Goal: Transaction & Acquisition: Purchase product/service

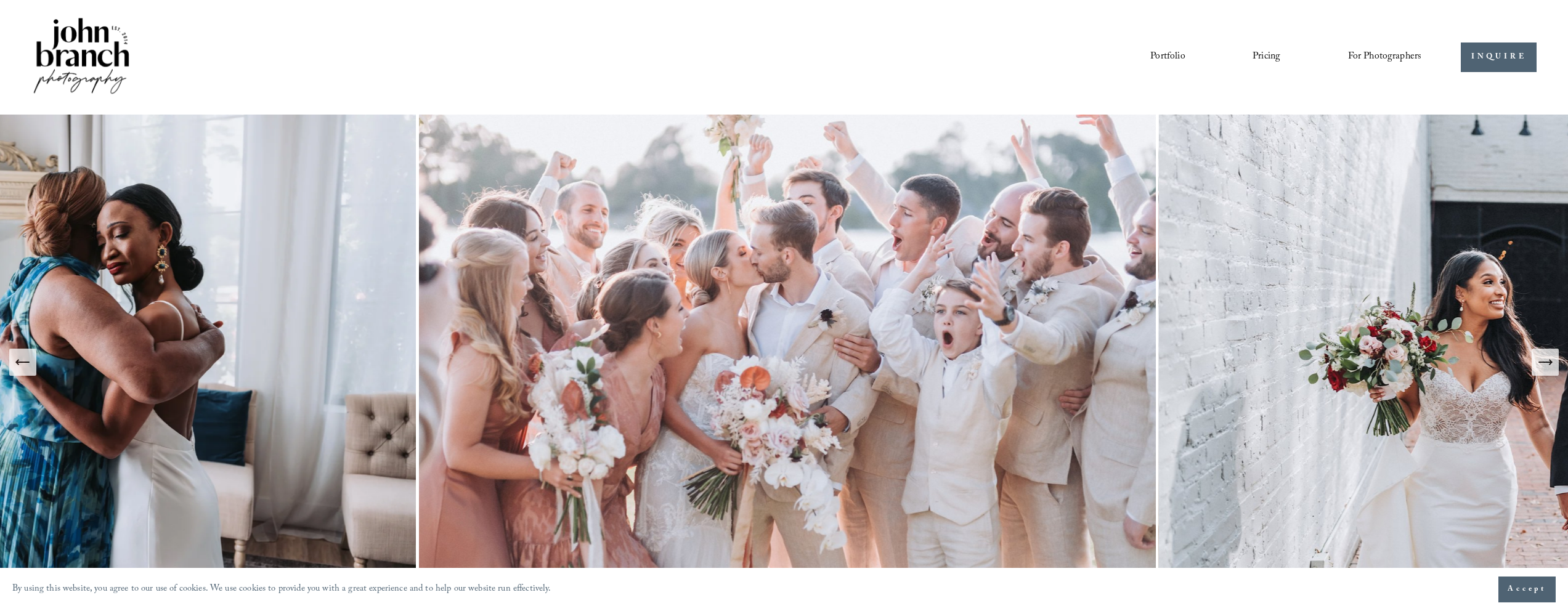
click at [1274, 55] on link "Pricing" at bounding box center [1267, 57] width 28 height 21
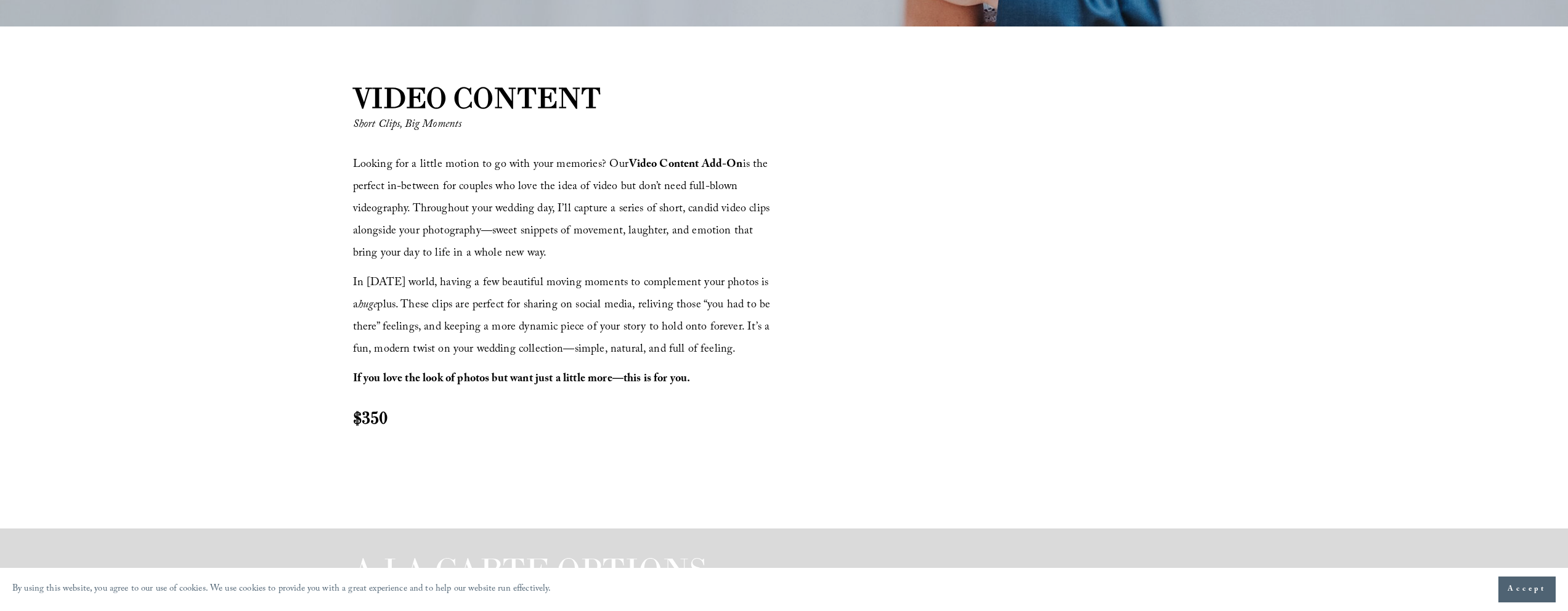
scroll to position [1530, 0]
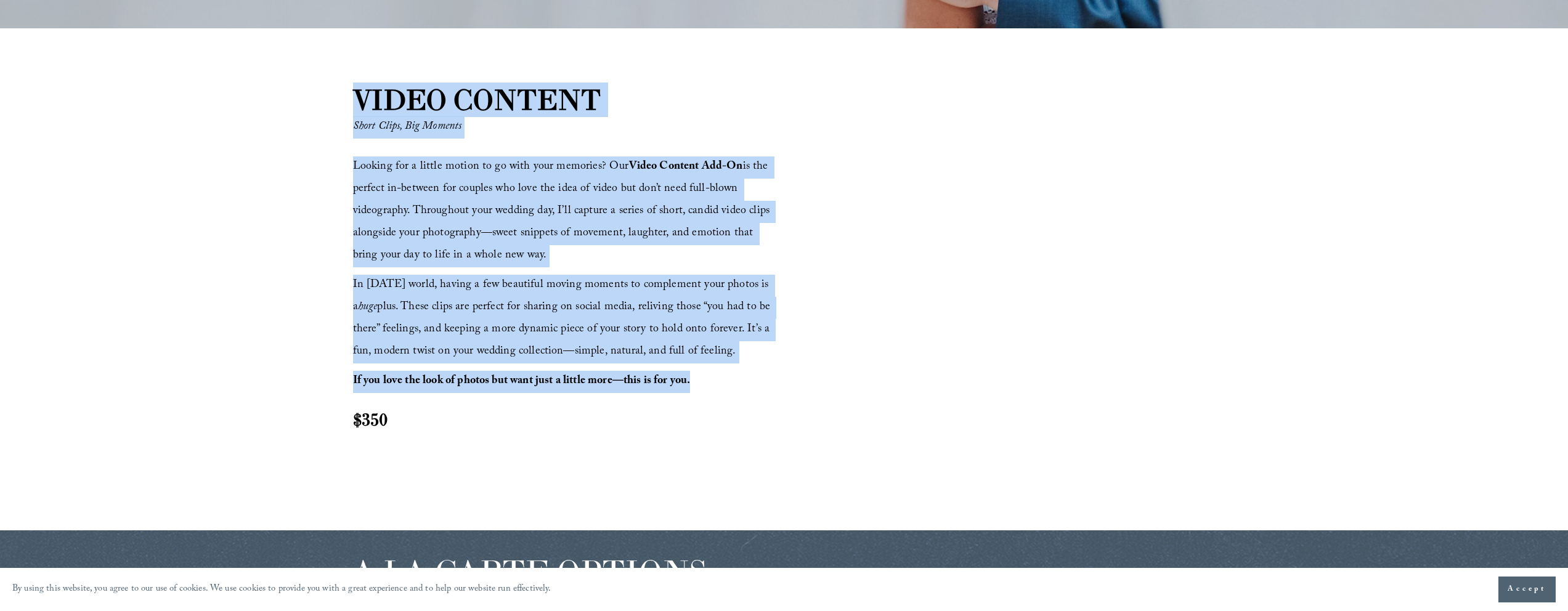
drag, startPoint x: 704, startPoint y: 383, endPoint x: 362, endPoint y: 117, distance: 433.3
click at [357, 93] on div "VIDEO CONTENT Short Clips, Big Moments Looking for a little motion to go with y…" at bounding box center [784, 279] width 1568 height 398
copy div "VIDEO CONTENT Short Clips, Big Moments Looking for a little motion to go with y…"
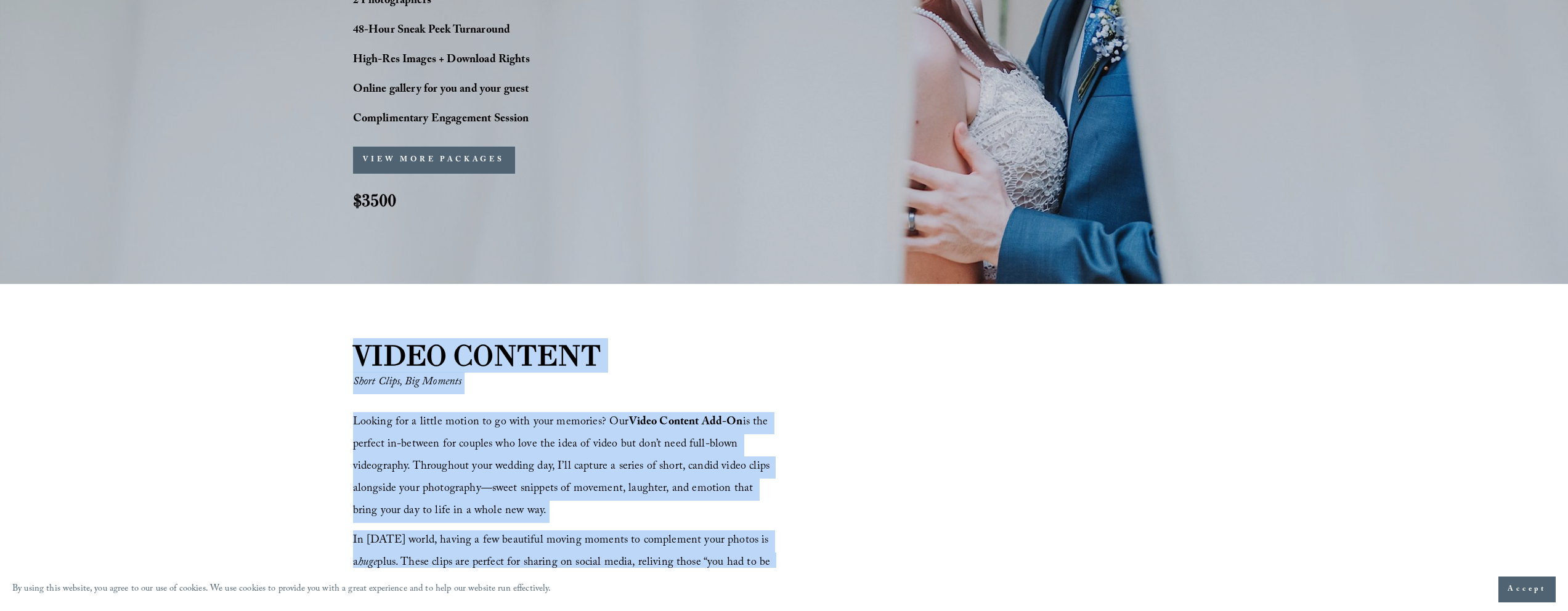
scroll to position [1481, 0]
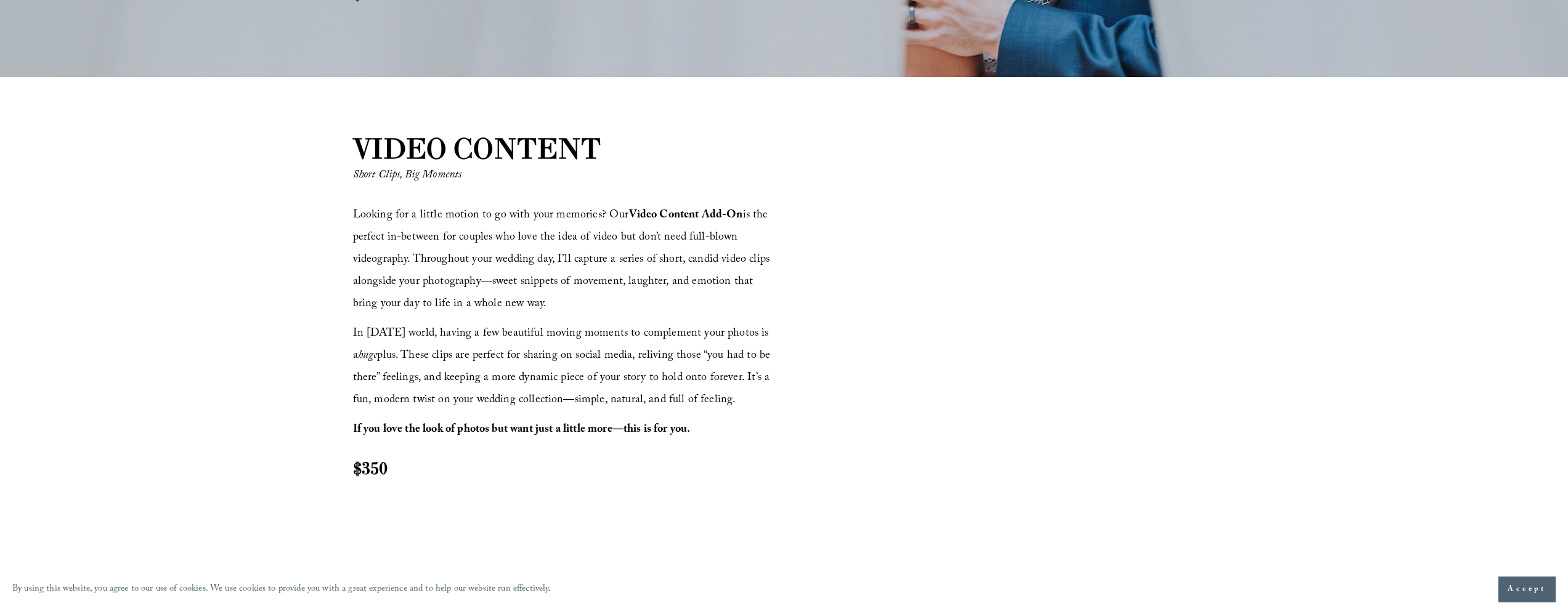
click at [1253, 332] on div "VIDEO CONTENT Short Clips, Big Moments Looking for a little motion to go with y…" at bounding box center [784, 328] width 1568 height 398
